Goal: Task Accomplishment & Management: Manage account settings

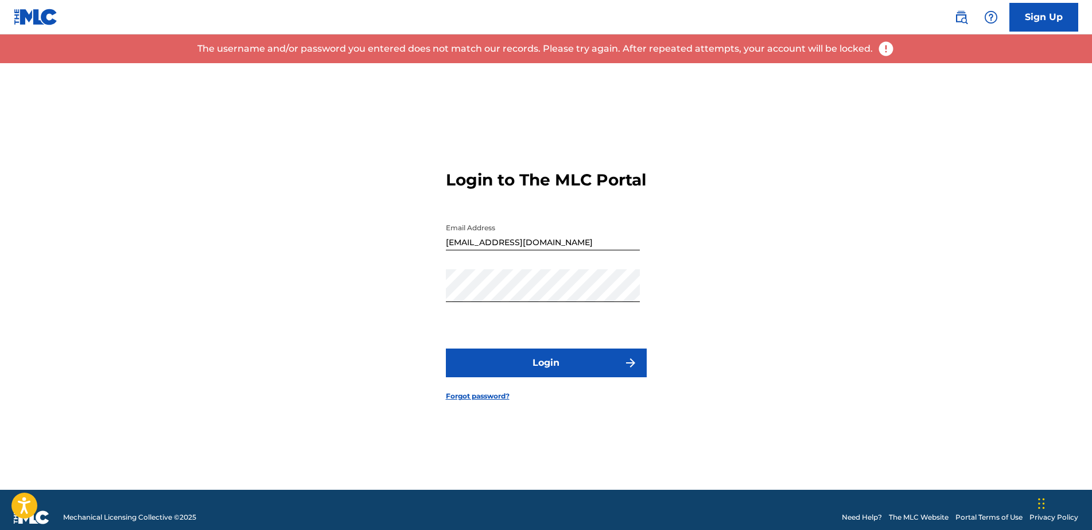
click at [299, 300] on div "Login to The MLC Portal Email Address app@9jabreed.com Password Login Forgot pa…" at bounding box center [547, 276] width 804 height 427
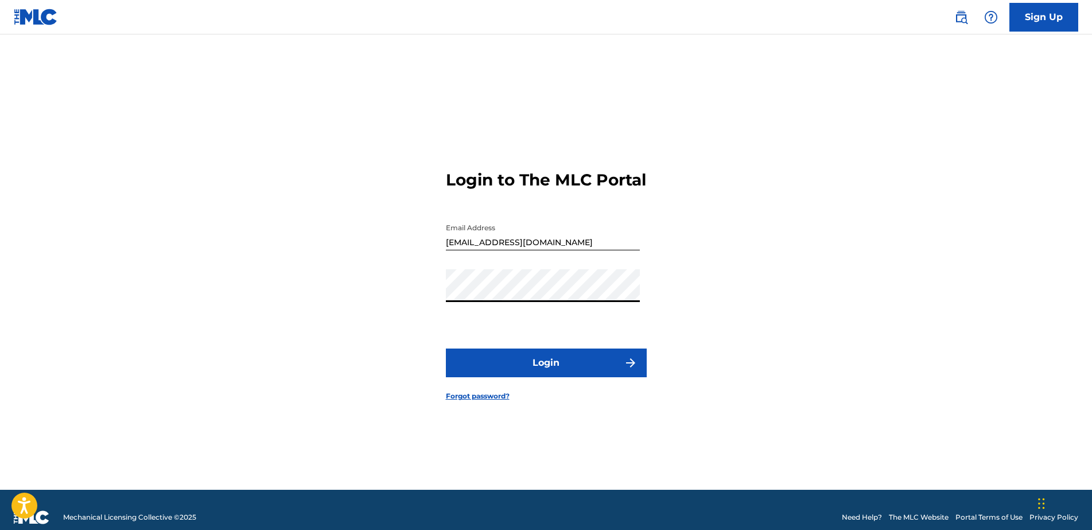
click at [446, 348] on button "Login" at bounding box center [546, 362] width 201 height 29
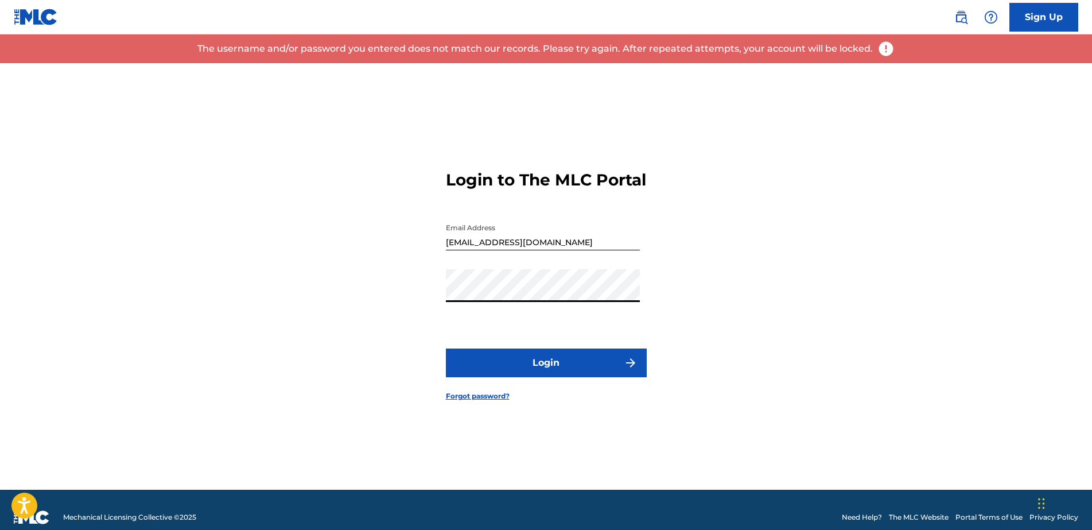
click at [337, 318] on div "Login to The MLC Portal Email Address app@9jabreed.com Password Login Forgot pa…" at bounding box center [547, 276] width 804 height 427
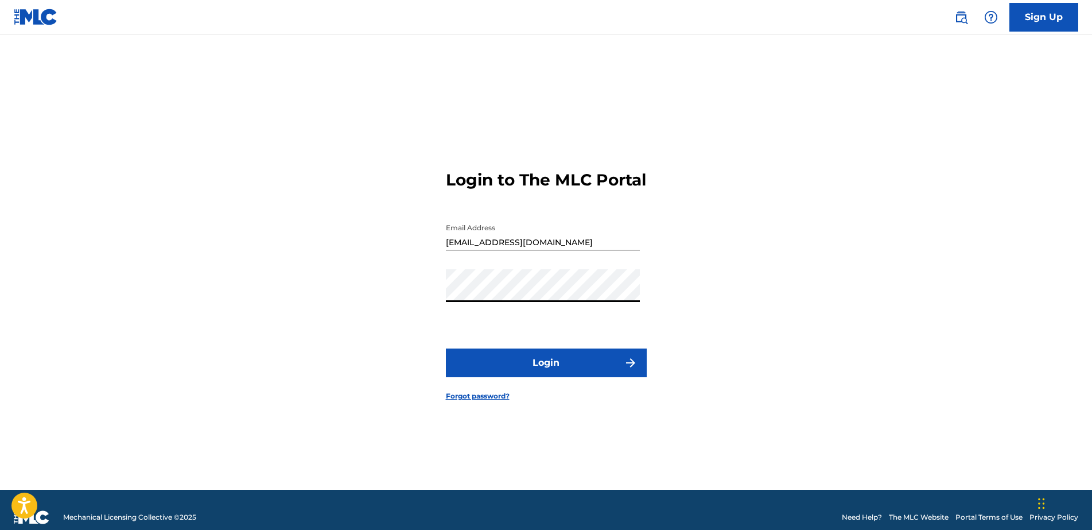
click at [280, 303] on div "Login to The MLC Portal Email Address app@9jabreed.com Password Login Forgot pa…" at bounding box center [547, 276] width 804 height 427
click at [446, 348] on button "Login" at bounding box center [546, 362] width 201 height 29
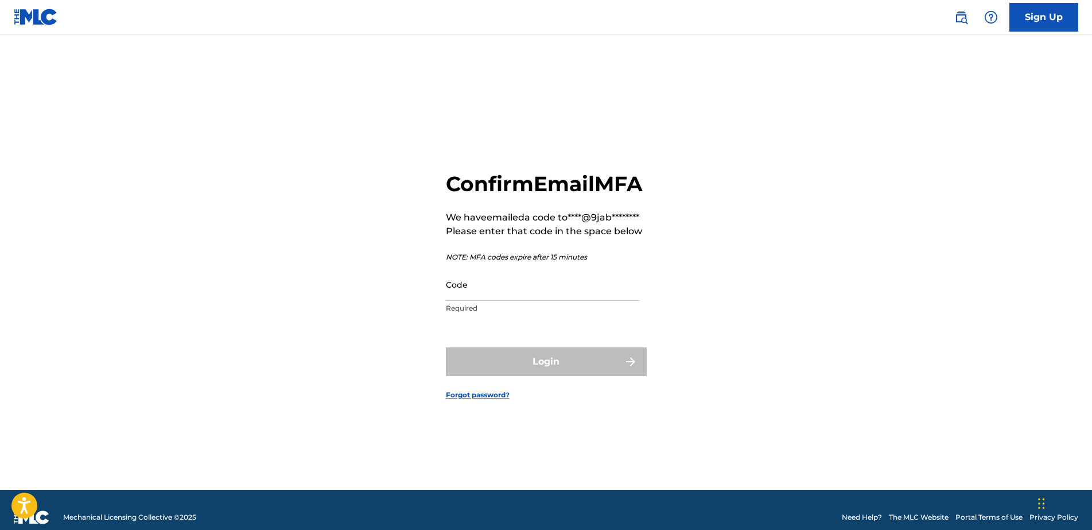
click at [505, 301] on input "Code" at bounding box center [543, 284] width 194 height 33
paste input "311021"
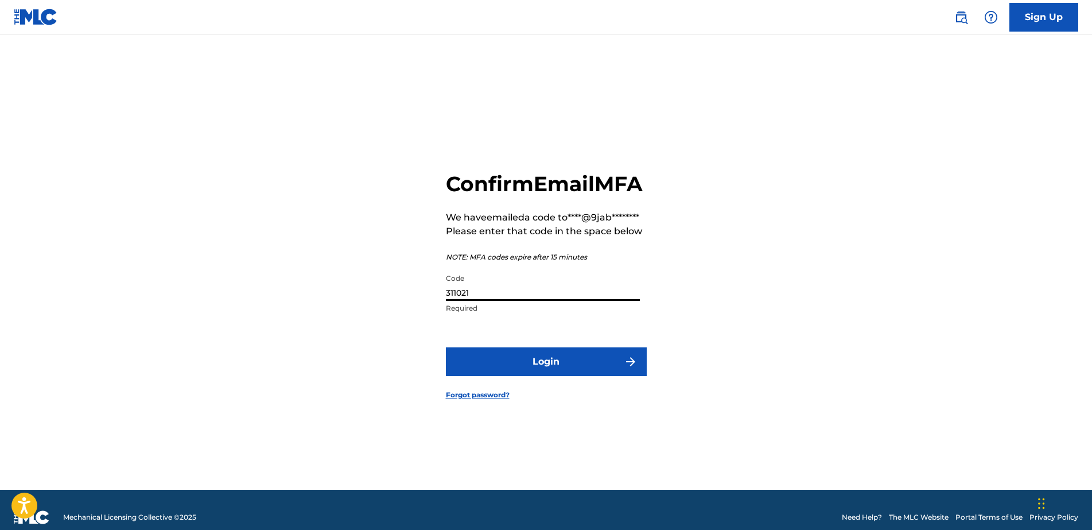
type input "311021"
click at [526, 370] on button "Login" at bounding box center [546, 361] width 201 height 29
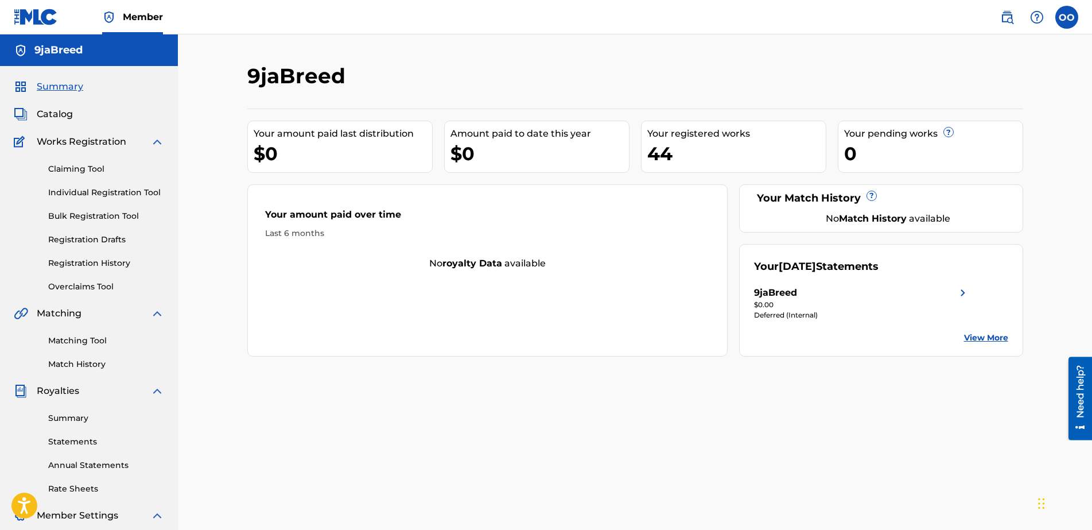
click at [898, 287] on div "9jaBreed" at bounding box center [862, 293] width 216 height 14
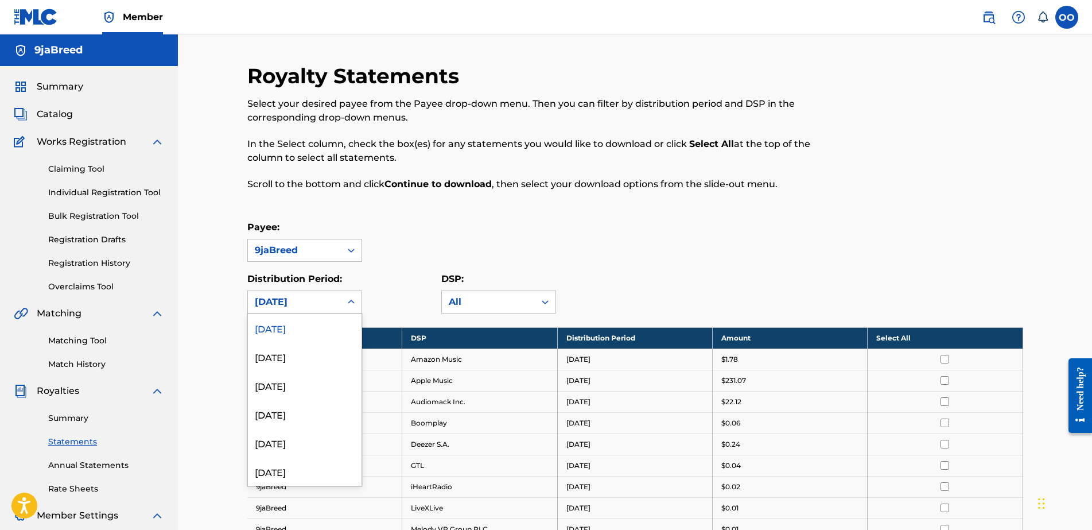
click at [330, 297] on div "[DATE]" at bounding box center [294, 302] width 79 height 14
click at [291, 351] on div "[DATE]" at bounding box center [305, 356] width 114 height 29
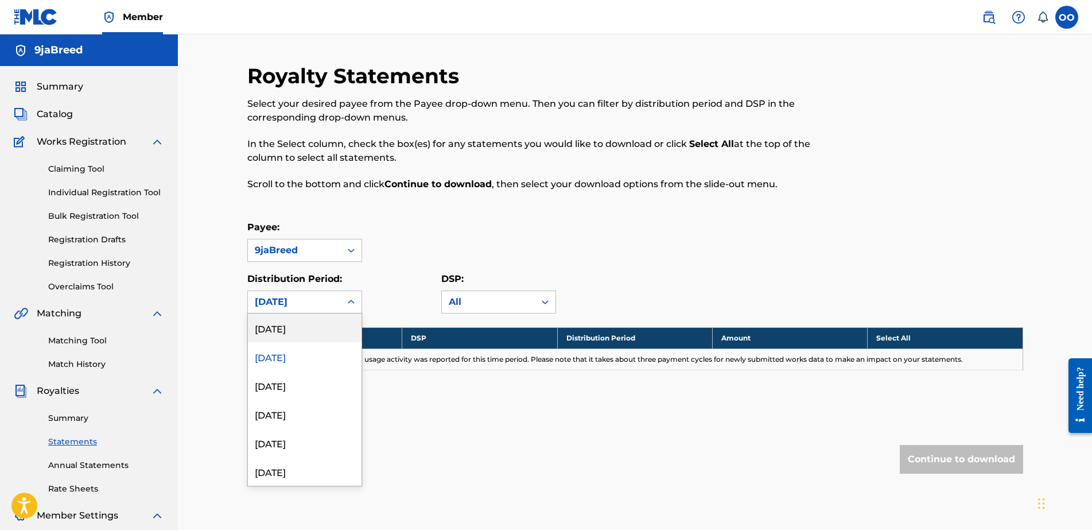
click at [332, 301] on div "[DATE]" at bounding box center [294, 302] width 79 height 14
click at [300, 334] on div "[DATE]" at bounding box center [305, 327] width 114 height 29
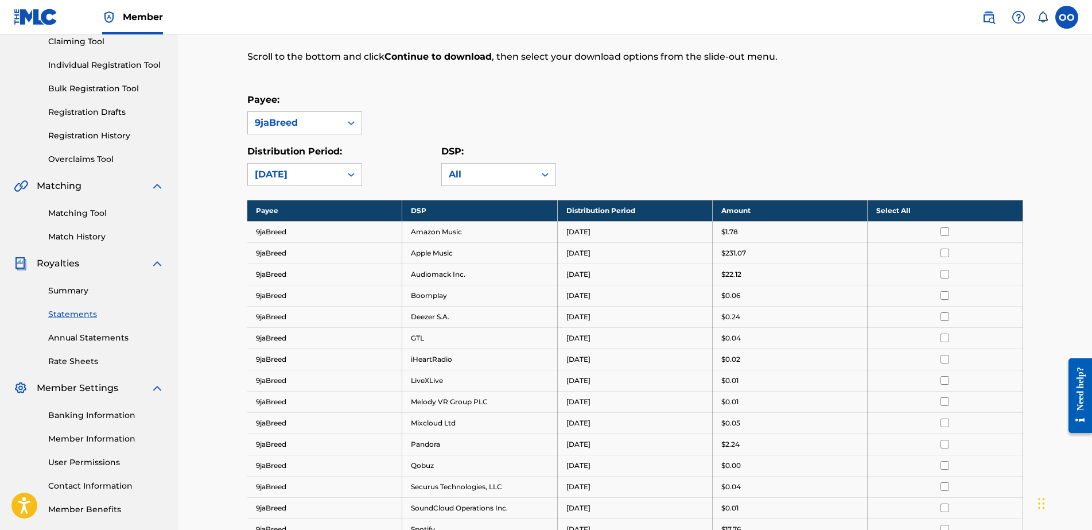
scroll to position [144, 0]
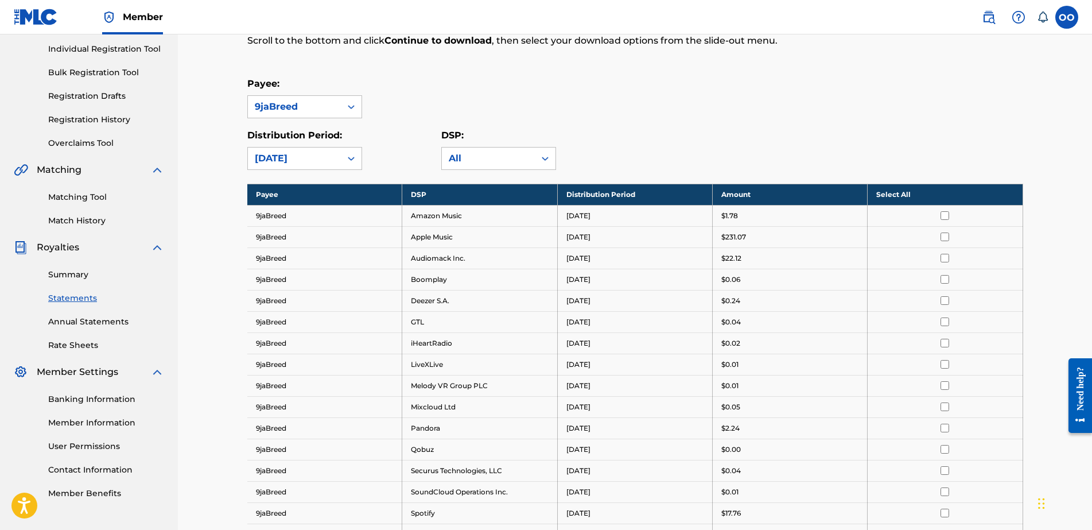
click at [109, 398] on link "Banking Information" at bounding box center [106, 399] width 116 height 12
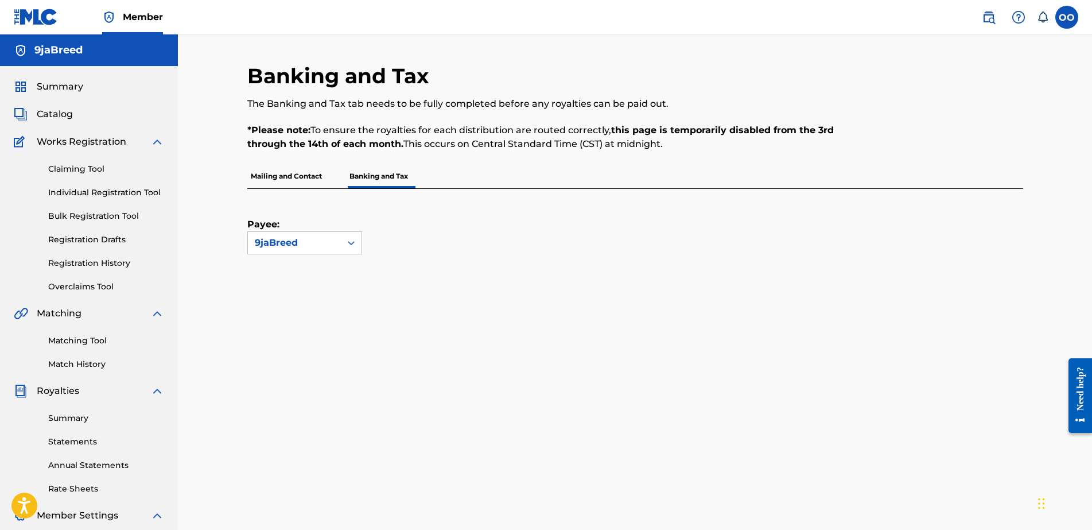
click at [293, 182] on p "Mailing and Contact" at bounding box center [286, 176] width 78 height 24
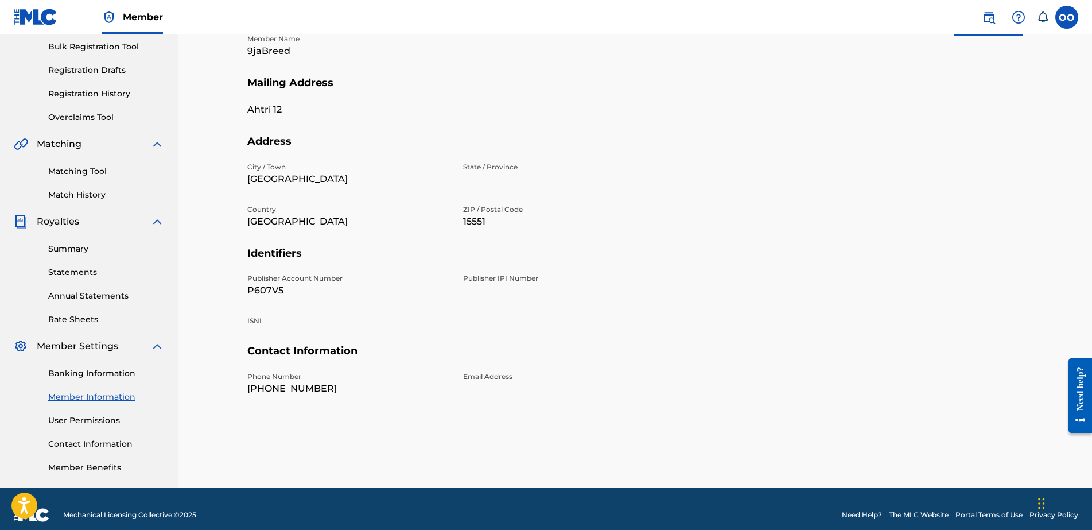
scroll to position [167, 0]
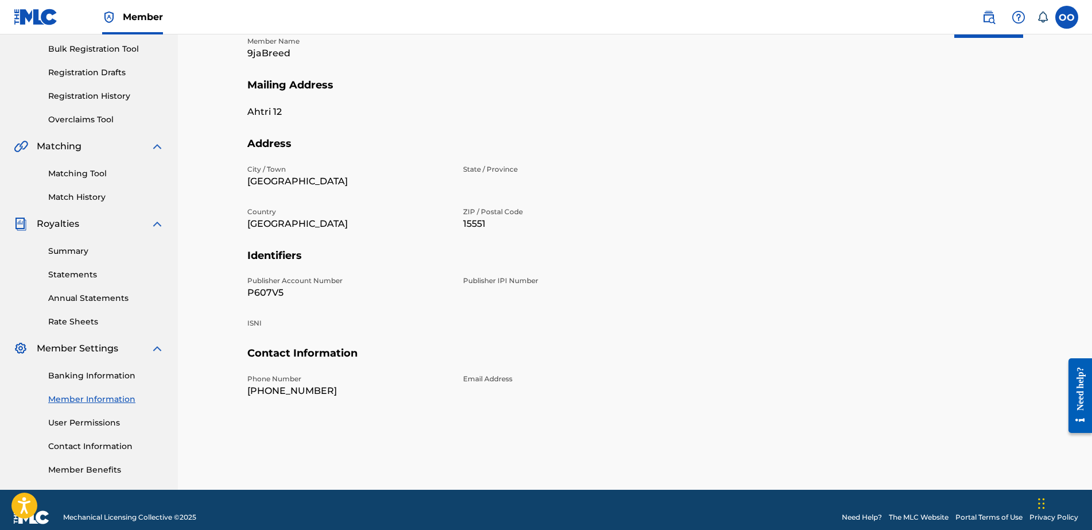
click at [106, 378] on link "Banking Information" at bounding box center [106, 376] width 116 height 12
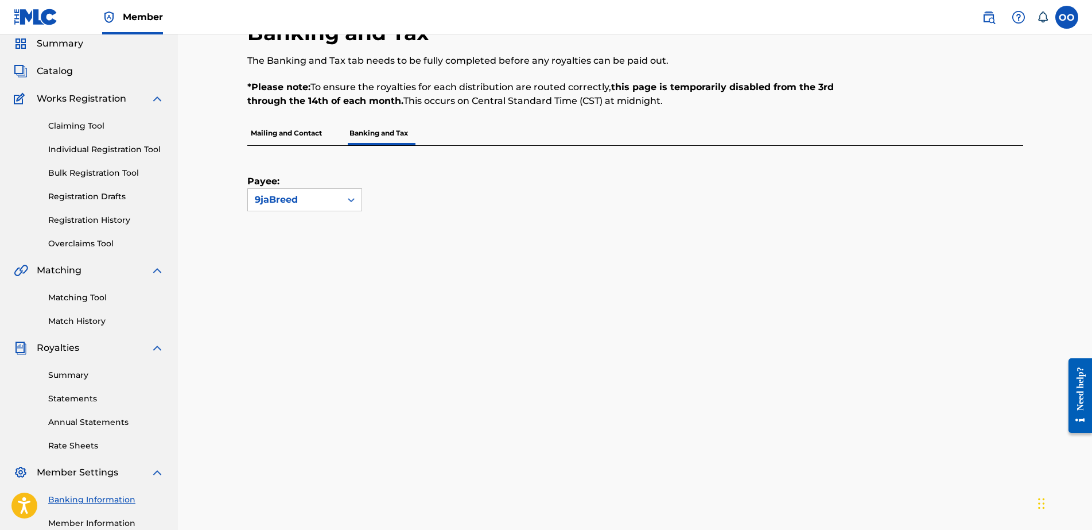
scroll to position [55, 0]
